Goal: Check status: Check status

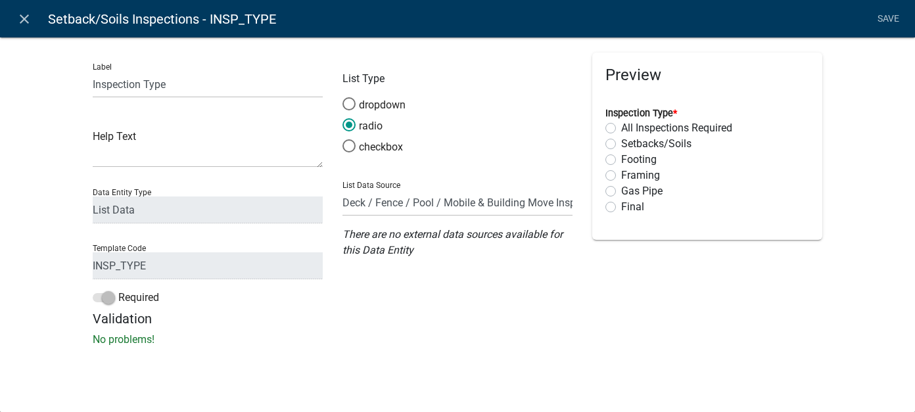
select select "AF95025D-B44F-4367-9798-E31EBF5850B8"
select select "805d55ac-e238-4e04-8f8e-acc067f36c3e"
select select "list-data"
select select "custom-list-f4186309-7d75-4ec9-88a2-38affdb5f874"
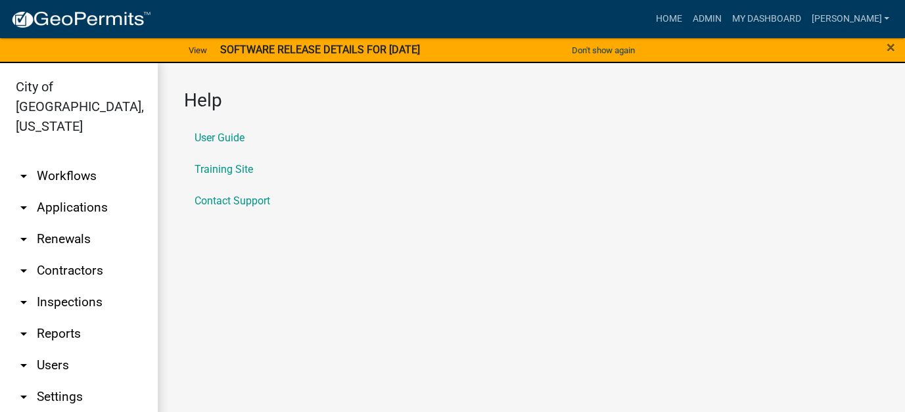
click at [72, 193] on link "arrow_drop_down Applications" at bounding box center [79, 208] width 158 height 32
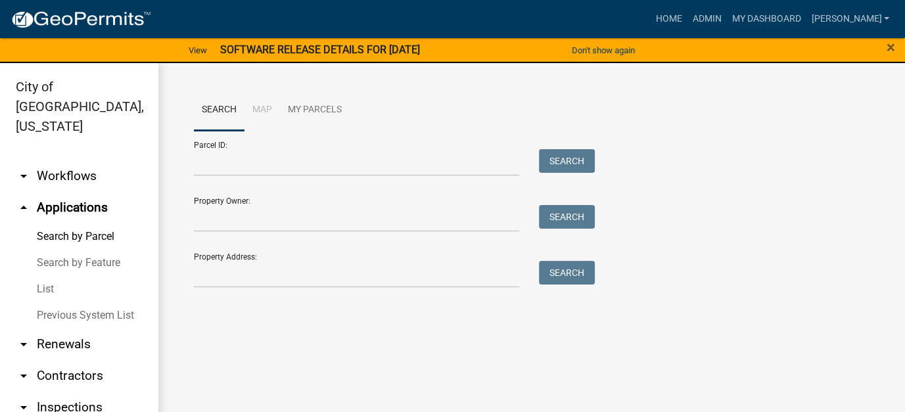
click at [51, 276] on link "List" at bounding box center [79, 289] width 158 height 26
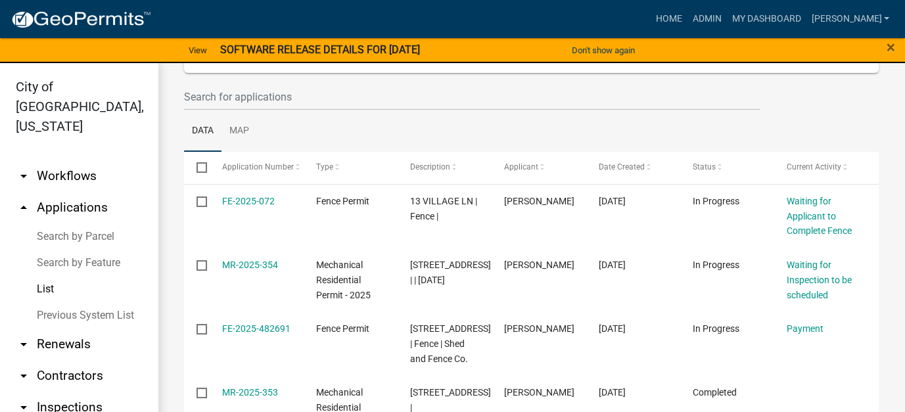
scroll to position [131, 0]
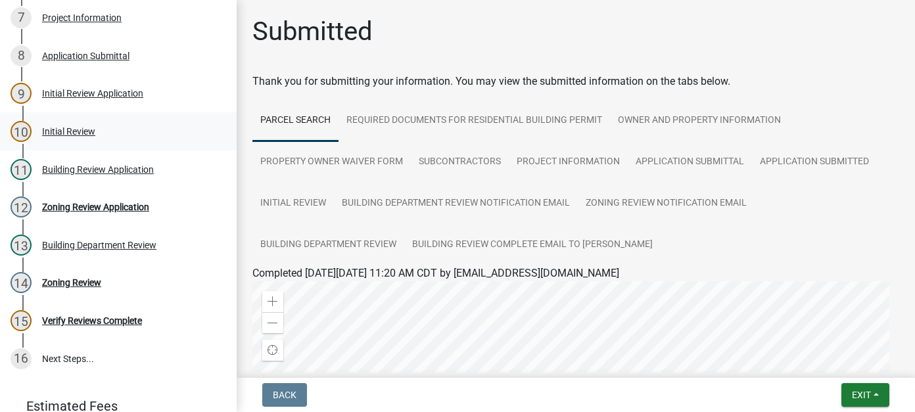
scroll to position [394, 0]
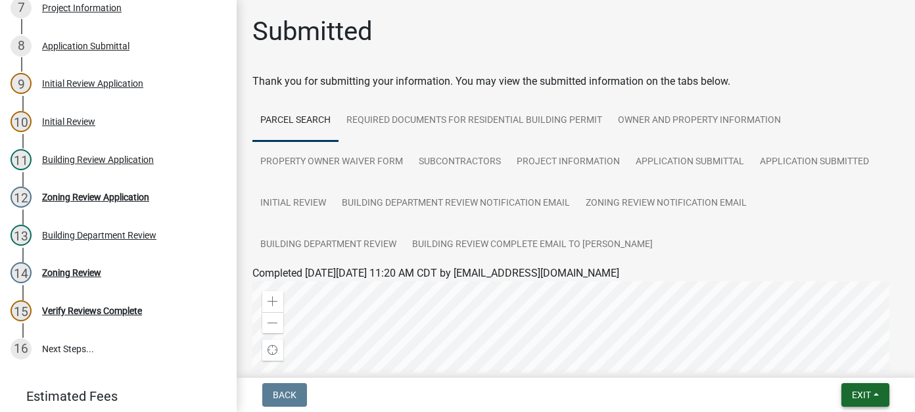
click at [858, 395] on span "Exit" at bounding box center [861, 395] width 19 height 11
click at [858, 358] on button "Save & Exit" at bounding box center [836, 361] width 105 height 32
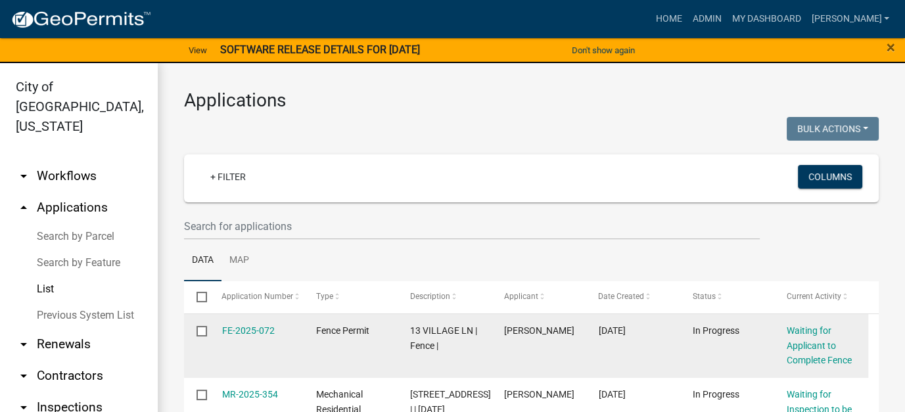
scroll to position [131, 0]
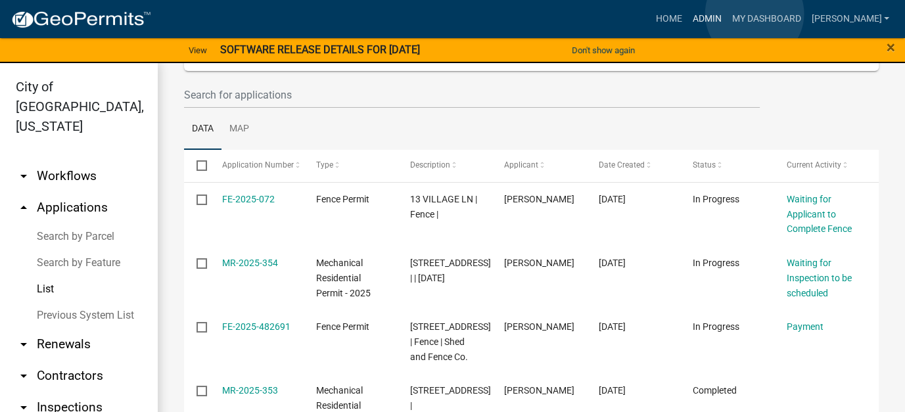
click at [726, 14] on link "Admin" at bounding box center [706, 19] width 39 height 25
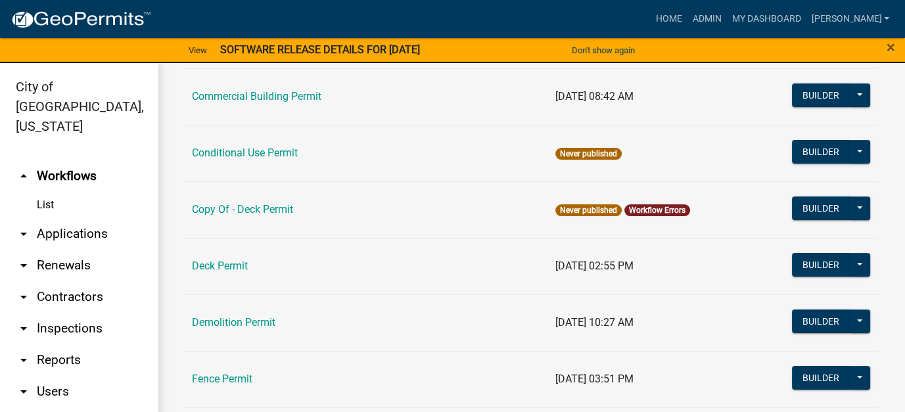
scroll to position [263, 0]
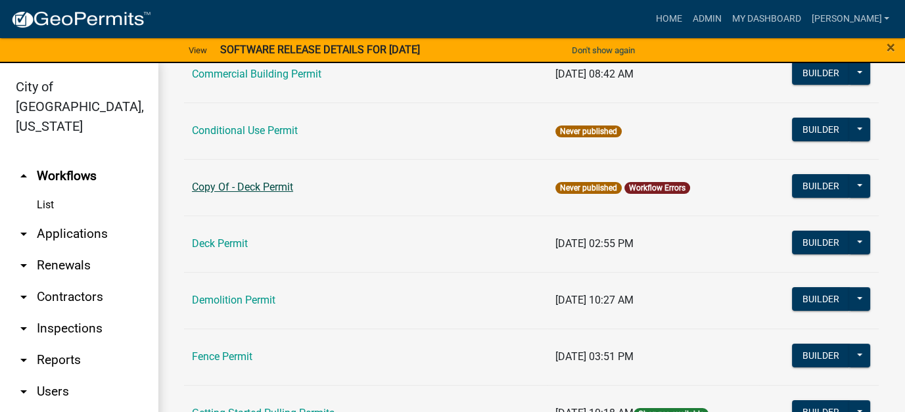
click at [235, 189] on link "Copy Of - Deck Permit" at bounding box center [242, 187] width 101 height 12
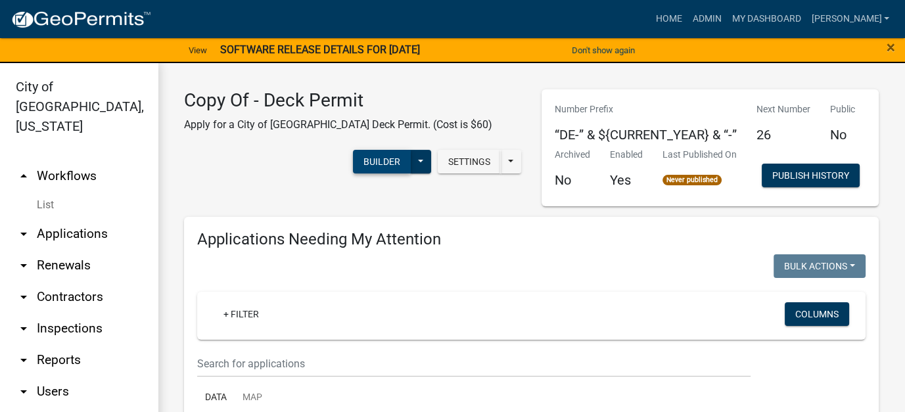
click at [371, 162] on button "Builder" at bounding box center [382, 162] width 58 height 24
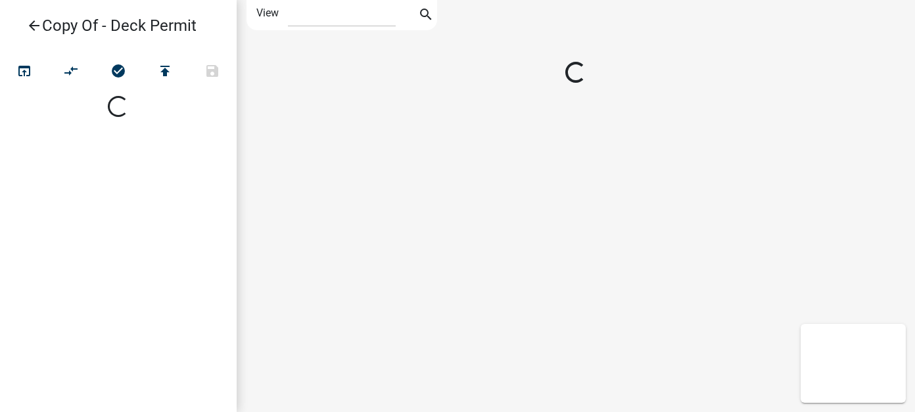
select select "1"
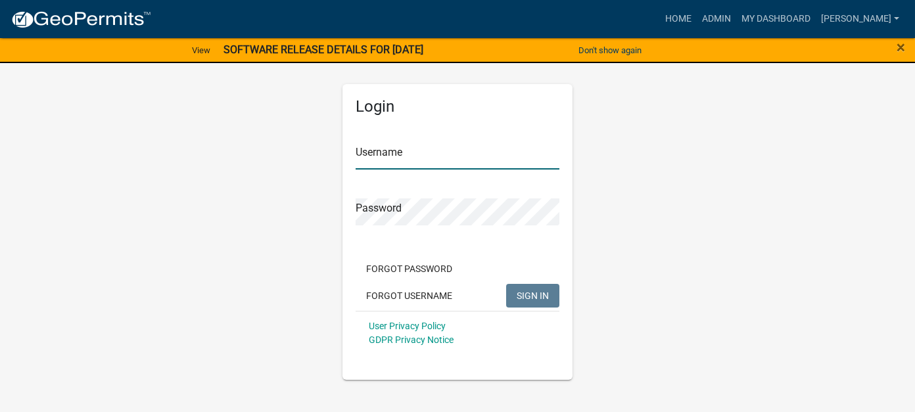
type input "[PERSON_NAME]"
click at [538, 303] on button "SIGN IN" at bounding box center [532, 296] width 53 height 24
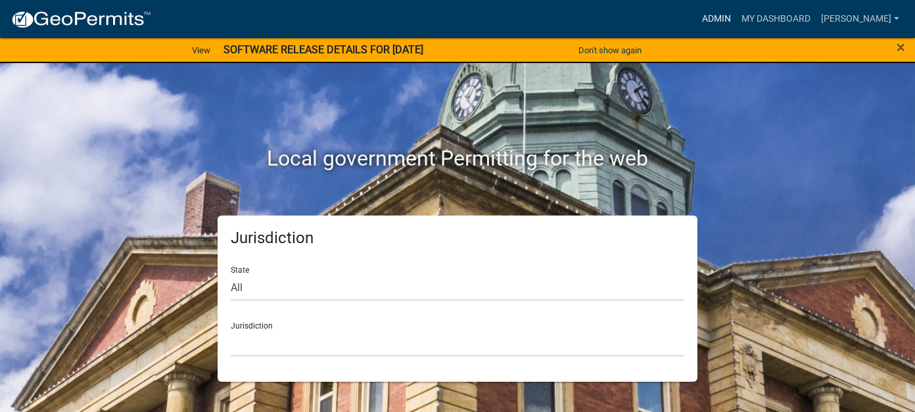
click at [736, 14] on link "Admin" at bounding box center [716, 19] width 39 height 25
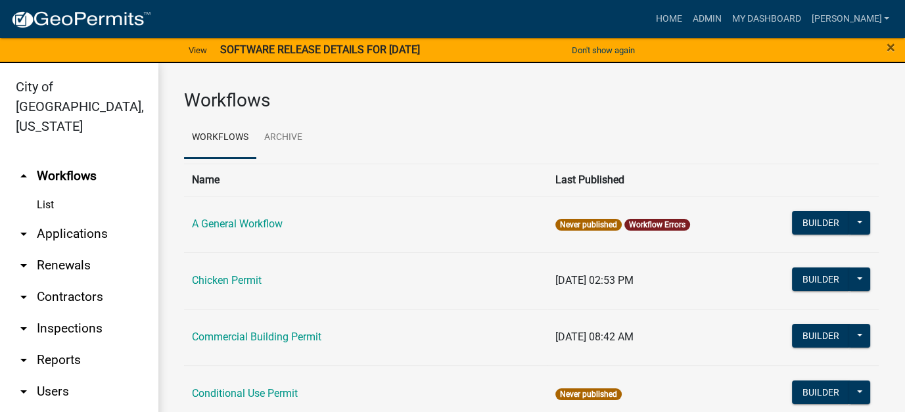
click at [81, 218] on link "arrow_drop_down Applications" at bounding box center [79, 234] width 158 height 32
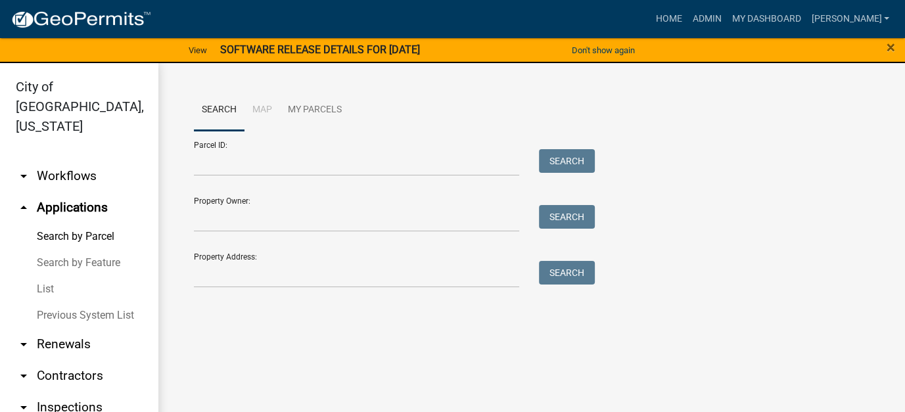
click at [52, 276] on link "List" at bounding box center [79, 289] width 158 height 26
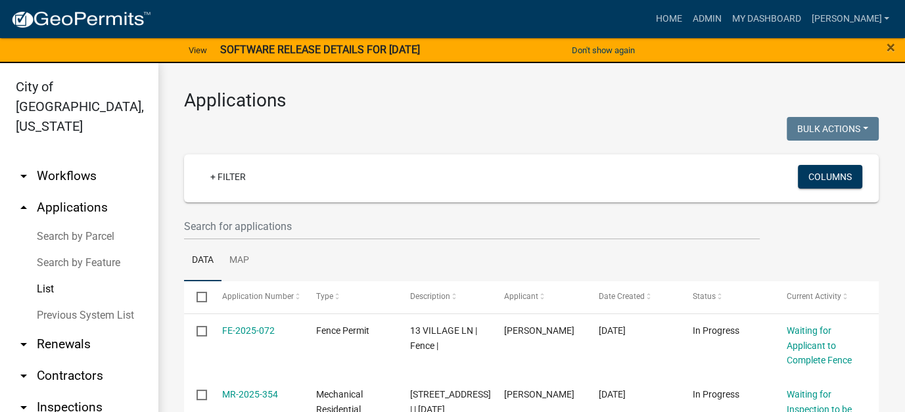
click at [47, 276] on link "List" at bounding box center [79, 289] width 158 height 26
click at [231, 230] on input "text" at bounding box center [472, 226] width 576 height 27
click at [217, 223] on input "text" at bounding box center [472, 226] width 576 height 27
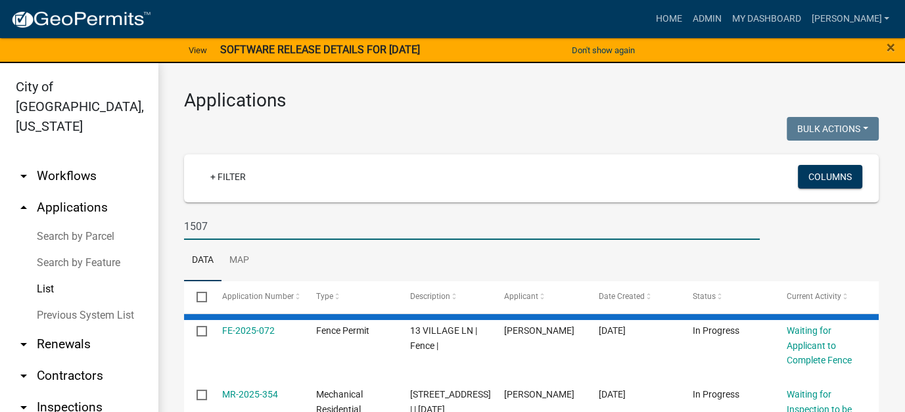
type input "1507"
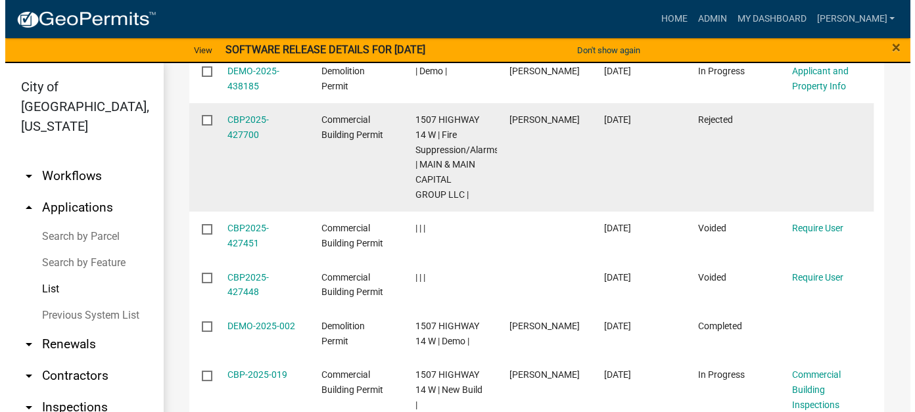
scroll to position [592, 0]
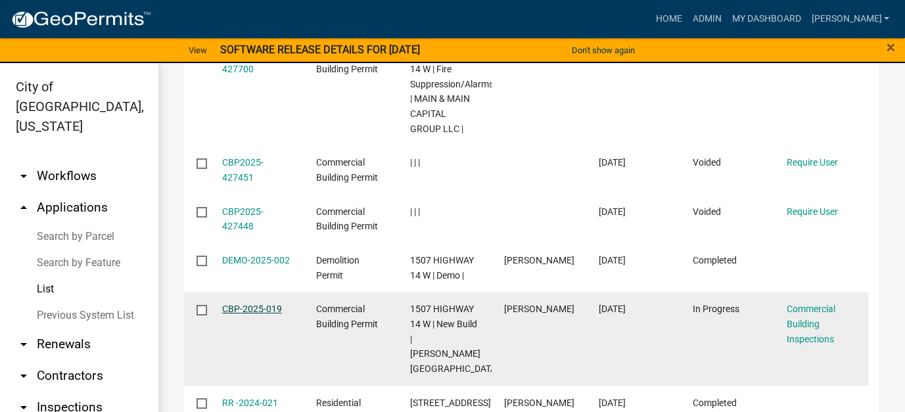
click at [263, 311] on link "CBP-2025-019" at bounding box center [252, 309] width 60 height 11
